Goal: Navigation & Orientation: Understand site structure

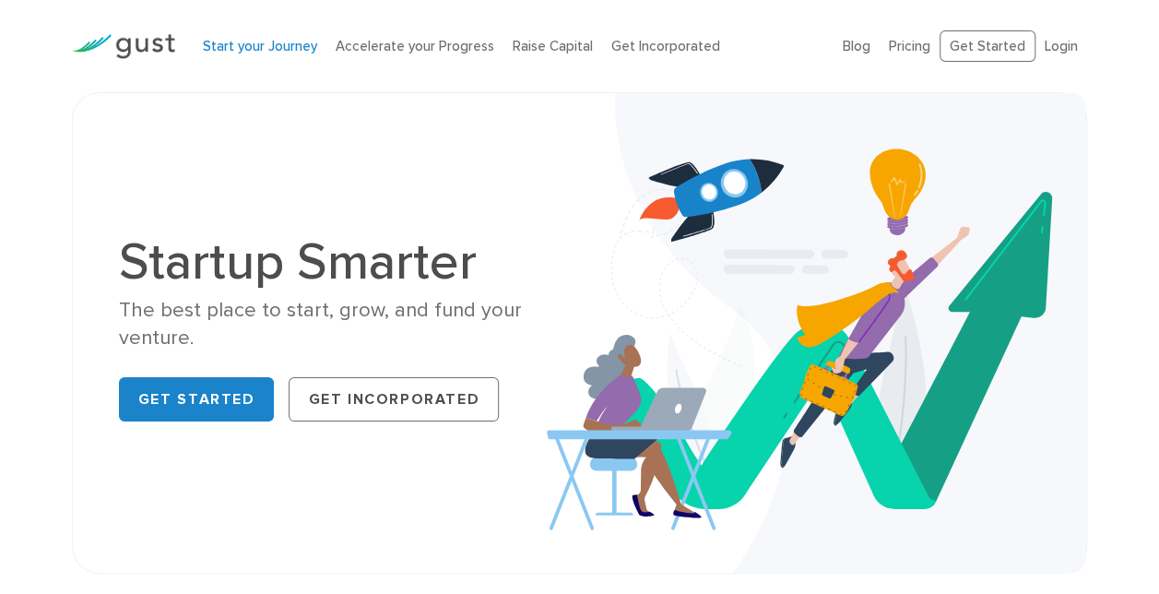
click at [274, 46] on link "Start your Journey" at bounding box center [260, 46] width 114 height 17
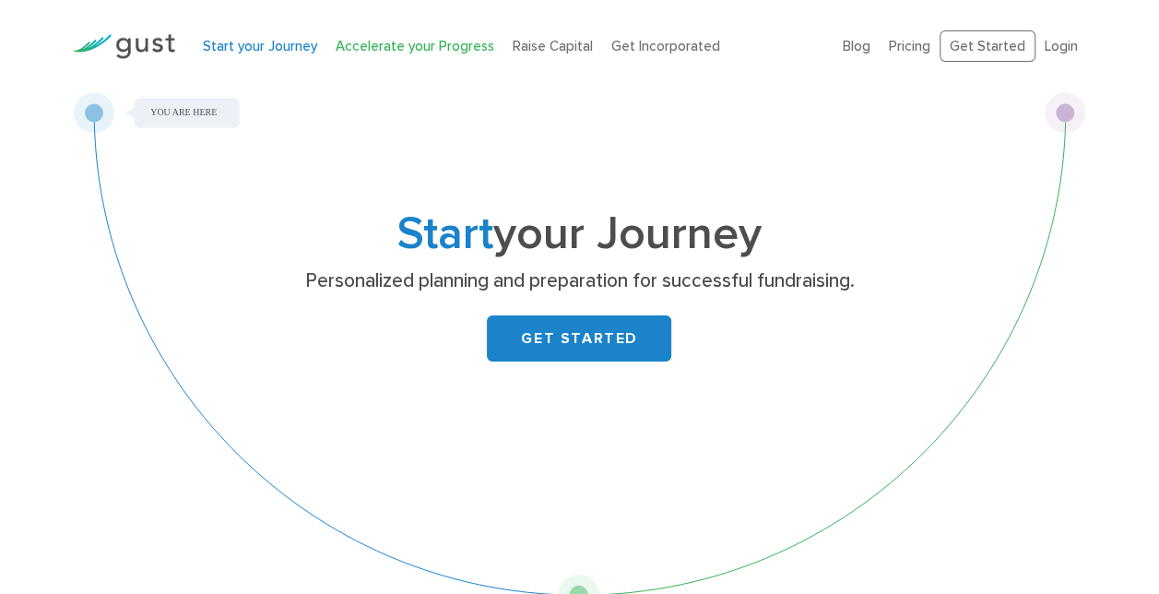
click at [405, 41] on link "Accelerate your Progress" at bounding box center [415, 46] width 159 height 17
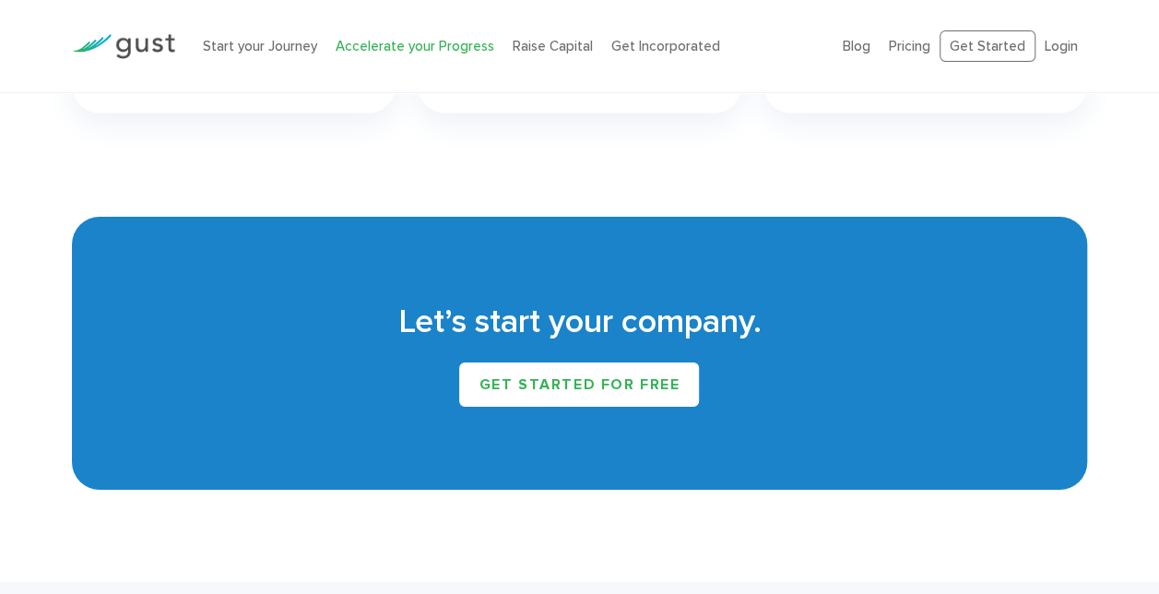
scroll to position [2839, 0]
